Goal: Check status: Check status

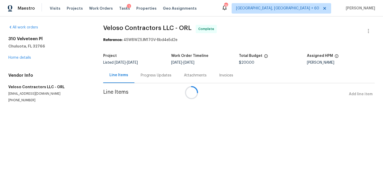
click at [147, 77] on div "Progress Updates" at bounding box center [156, 75] width 31 height 5
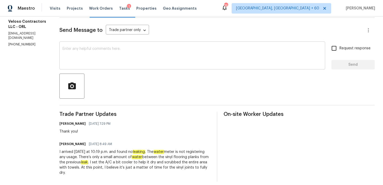
scroll to position [70, 0]
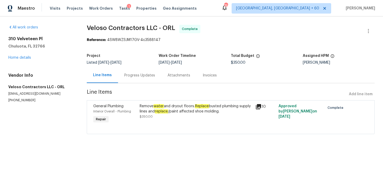
click at [140, 77] on div "Progress Updates" at bounding box center [139, 75] width 31 height 5
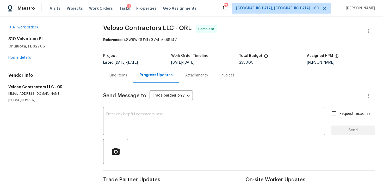
scroll to position [9, 0]
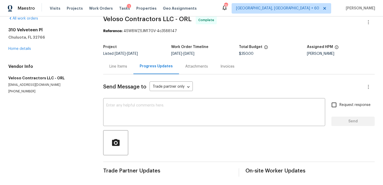
click at [229, 66] on div "Invoices" at bounding box center [227, 66] width 14 height 5
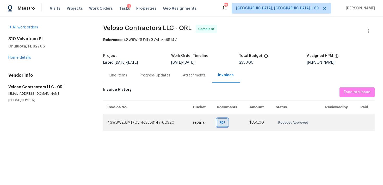
click at [222, 122] on span "PDF" at bounding box center [224, 122] width 8 height 5
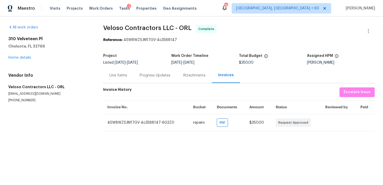
click at [125, 76] on div "Line Items" at bounding box center [118, 75] width 18 height 5
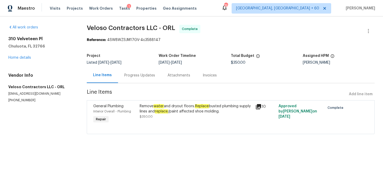
click at [179, 116] on div "Remove water and dryout floors. Replace busted plumbing supply lines and replac…" at bounding box center [196, 111] width 113 height 16
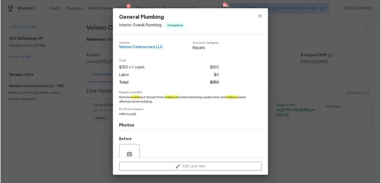
scroll to position [46, 0]
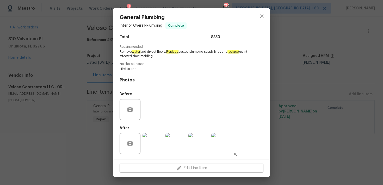
click at [151, 144] on img at bounding box center [152, 143] width 21 height 21
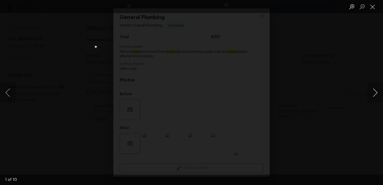
click at [375, 94] on button "Next image" at bounding box center [375, 92] width 16 height 21
click at [374, 92] on button "Next image" at bounding box center [375, 92] width 16 height 21
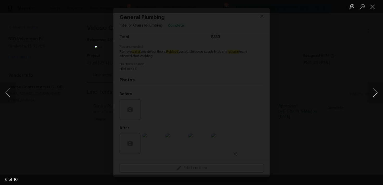
click at [374, 92] on button "Next image" at bounding box center [375, 92] width 16 height 21
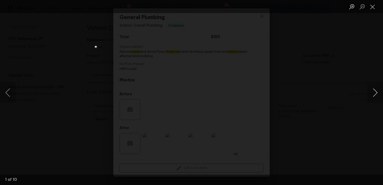
click at [374, 92] on button "Next image" at bounding box center [375, 92] width 16 height 21
click at [371, 92] on button "Next image" at bounding box center [375, 92] width 16 height 21
click at [371, 6] on button "Close lightbox" at bounding box center [370, 6] width 10 height 9
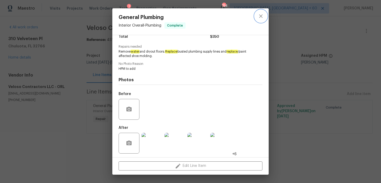
click at [260, 16] on icon "close" at bounding box center [261, 16] width 6 height 6
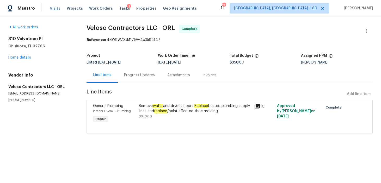
click at [56, 9] on span "Visits" at bounding box center [55, 8] width 11 height 5
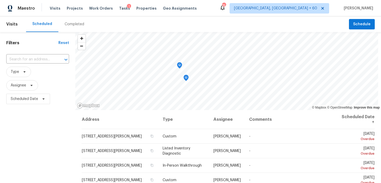
click at [70, 25] on div "Completed" at bounding box center [75, 24] width 20 height 5
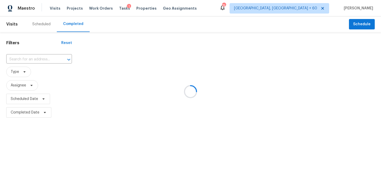
click at [32, 59] on div at bounding box center [190, 91] width 381 height 183
click at [33, 58] on div at bounding box center [190, 91] width 381 height 183
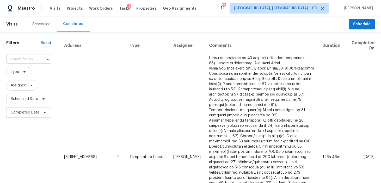
click at [23, 61] on input "text" at bounding box center [21, 59] width 30 height 8
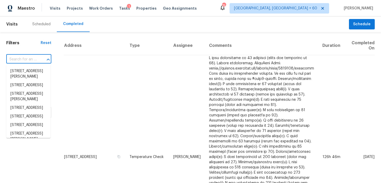
paste input "[STREET_ADDRESS]"
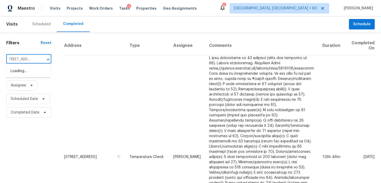
scroll to position [0, 6]
type input "[STREET_ADDRESS]"
click at [23, 71] on li "[STREET_ADDRESS]" at bounding box center [28, 71] width 44 height 9
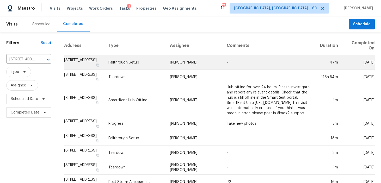
click at [141, 61] on td "Fallthrough Setup" at bounding box center [134, 62] width 61 height 15
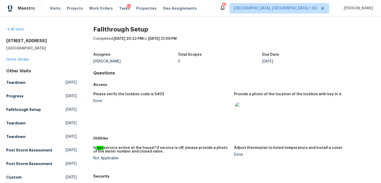
click at [18, 58] on div "[STREET_ADDRESS] Home details" at bounding box center [41, 50] width 70 height 24
click at [17, 59] on link "Home details" at bounding box center [17, 60] width 23 height 4
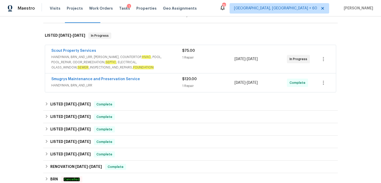
scroll to position [77, 0]
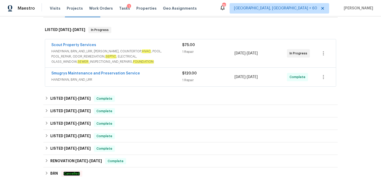
click at [182, 78] on div "1 Repair" at bounding box center [208, 80] width 52 height 5
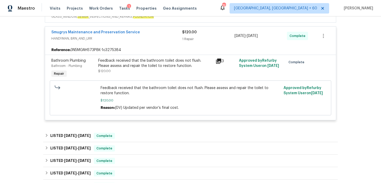
scroll to position [129, 0]
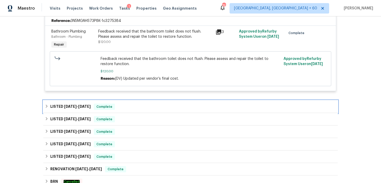
click at [133, 105] on div "LISTED [DATE] - [DATE] Complete" at bounding box center [190, 107] width 291 height 6
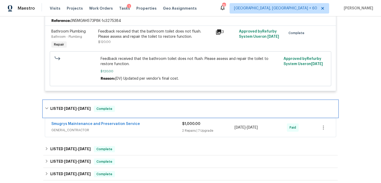
scroll to position [190, 0]
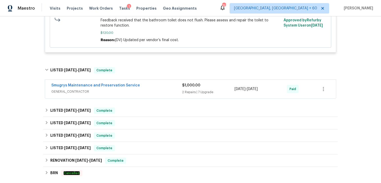
click at [187, 95] on div "2 Repairs | 7 Upgrade" at bounding box center [208, 92] width 52 height 5
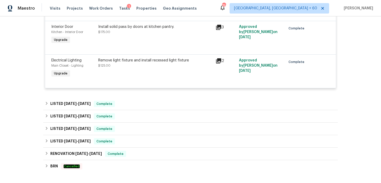
scroll to position [523, 0]
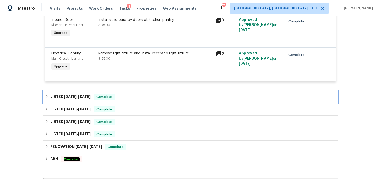
click at [129, 97] on div "LISTED [DATE] - [DATE] Complete" at bounding box center [190, 97] width 291 height 6
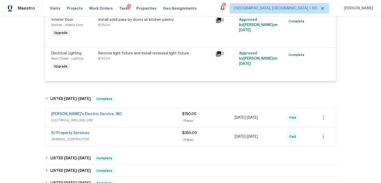
click at [176, 120] on span "ELECTRICAL, BRN_AND_LRR" at bounding box center [116, 120] width 131 height 5
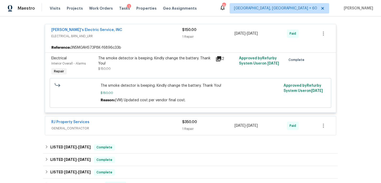
click at [184, 131] on div "1 Repair" at bounding box center [208, 128] width 52 height 5
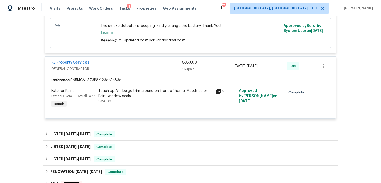
scroll to position [674, 0]
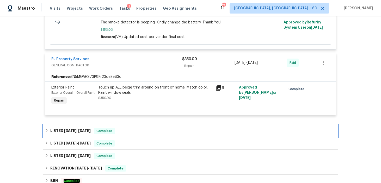
click at [138, 132] on div "LISTED [DATE] - [DATE] Complete" at bounding box center [190, 131] width 291 height 6
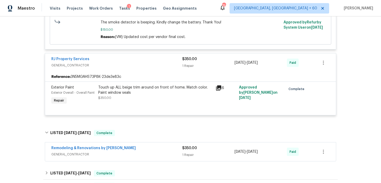
click at [183, 158] on div "1 Repair" at bounding box center [208, 154] width 52 height 5
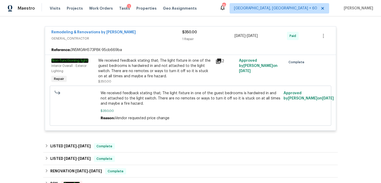
scroll to position [812, 0]
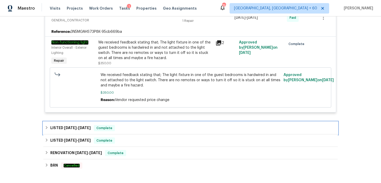
click at [151, 131] on div "LISTED [DATE] - [DATE] Complete" at bounding box center [190, 128] width 291 height 6
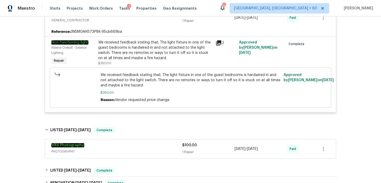
click at [190, 152] on div "1 Repair" at bounding box center [208, 151] width 52 height 5
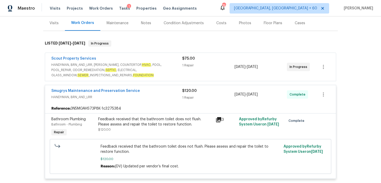
scroll to position [49, 0]
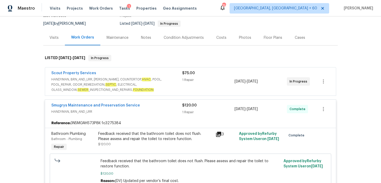
click at [183, 80] on div "1 Repair" at bounding box center [208, 79] width 52 height 5
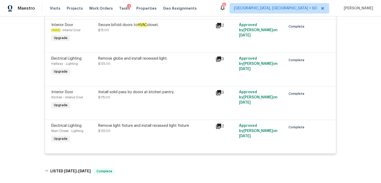
scroll to position [528, 0]
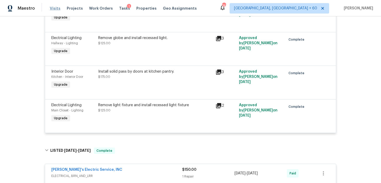
click at [55, 9] on span "Visits" at bounding box center [55, 8] width 11 height 5
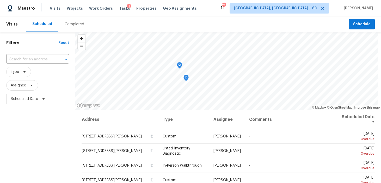
click at [67, 24] on div "Completed" at bounding box center [75, 24] width 20 height 5
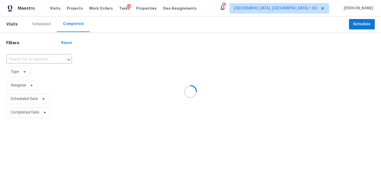
click at [27, 56] on div at bounding box center [190, 91] width 381 height 183
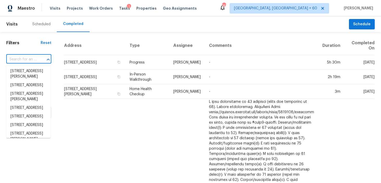
click at [16, 60] on input "text" at bounding box center [21, 59] width 30 height 8
paste input "[STREET_ADDRESS]"
type input "[STREET_ADDRESS]"
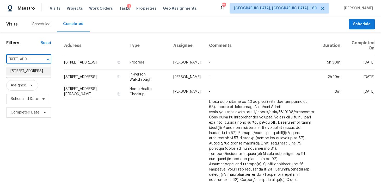
click at [17, 67] on li "[STREET_ADDRESS]" at bounding box center [28, 71] width 44 height 9
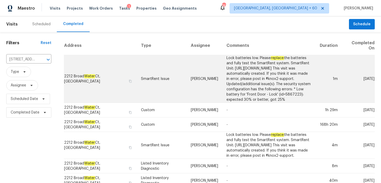
click at [139, 74] on td "SmartRent Issue" at bounding box center [162, 79] width 50 height 48
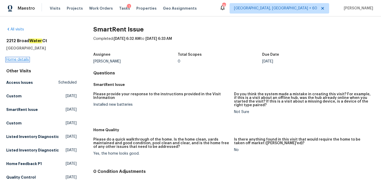
click at [15, 59] on link "Home details" at bounding box center [17, 60] width 23 height 4
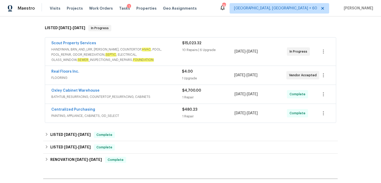
scroll to position [82, 0]
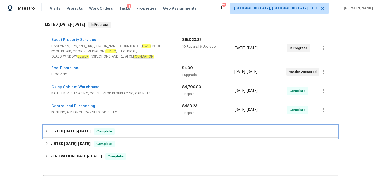
click at [165, 129] on div "LISTED [DATE] - [DATE] Complete" at bounding box center [190, 131] width 291 height 6
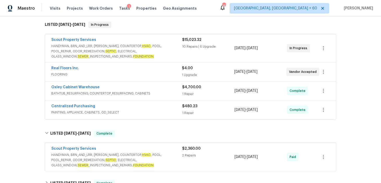
click at [186, 114] on div "1 Repair" at bounding box center [208, 112] width 52 height 5
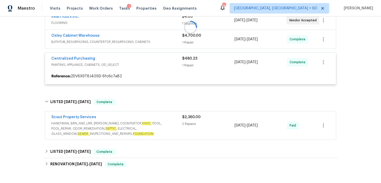
scroll to position [152, 0]
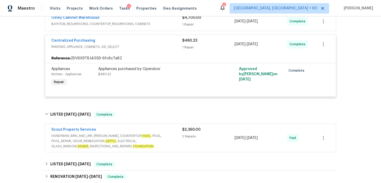
click at [189, 139] on div "2 Repairs" at bounding box center [208, 136] width 52 height 5
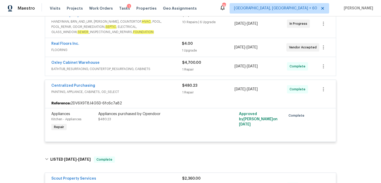
scroll to position [91, 0]
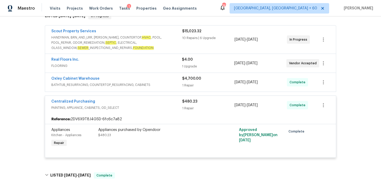
click at [189, 82] on div "$4,700.00 1 Repair" at bounding box center [208, 82] width 52 height 12
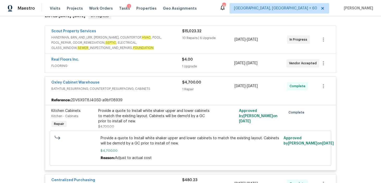
click at [187, 65] on div "1 Upgrade" at bounding box center [208, 66] width 52 height 5
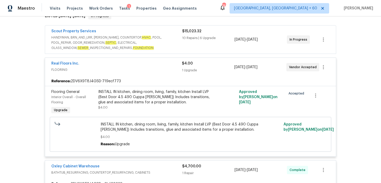
click at [192, 39] on div "10 Repairs | 6 Upgrade" at bounding box center [208, 37] width 52 height 5
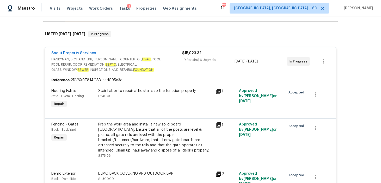
scroll to position [0, 0]
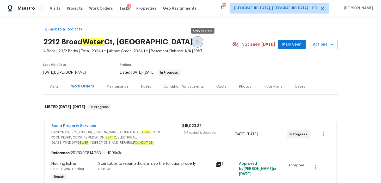
click at [202, 39] on button "button" at bounding box center [197, 41] width 9 height 9
